Goal: Task Accomplishment & Management: Use online tool/utility

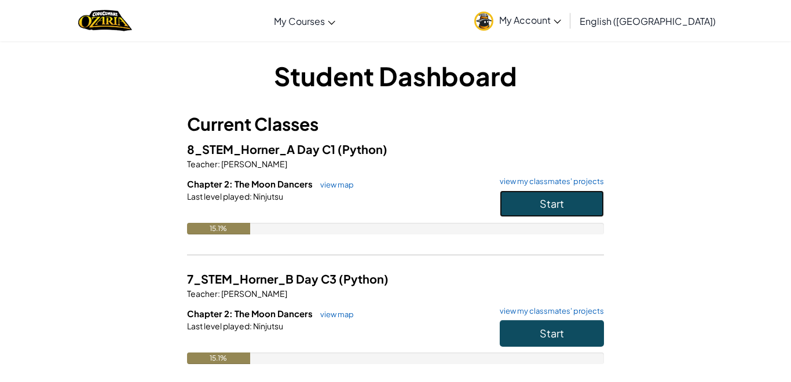
click at [530, 211] on button "Start" at bounding box center [552, 203] width 104 height 27
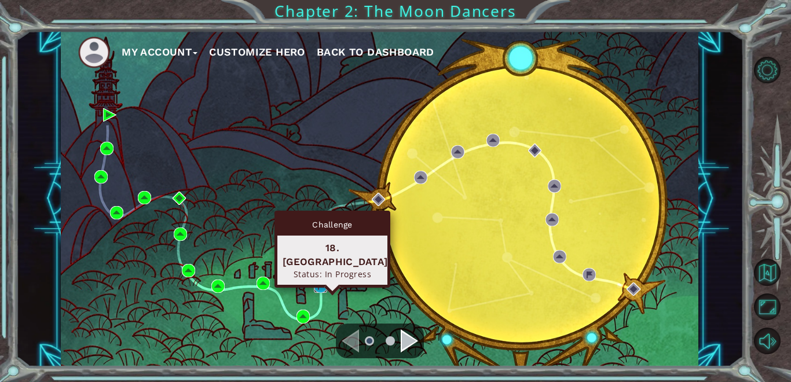
click at [319, 282] on img at bounding box center [320, 286] width 13 height 13
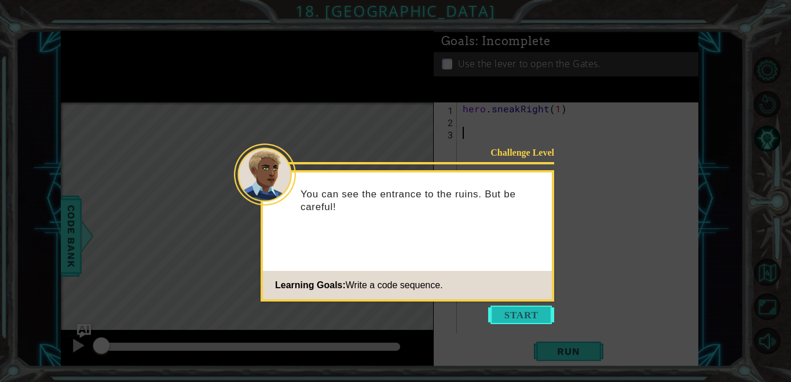
click at [515, 309] on button "Start" at bounding box center [521, 315] width 66 height 19
